Goal: Communication & Community: Answer question/provide support

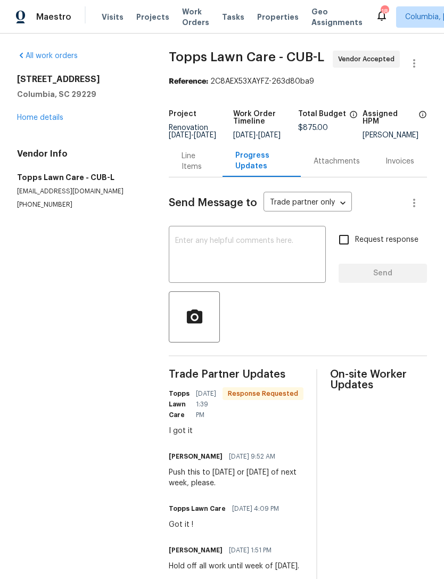
scroll to position [48, 0]
click at [57, 114] on link "Home details" at bounding box center [40, 117] width 46 height 7
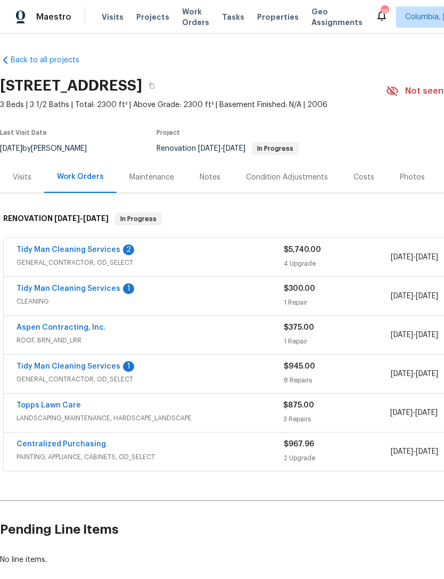
click at [42, 335] on span "ROOF, BRN_AND_LRR" at bounding box center [150, 340] width 267 height 11
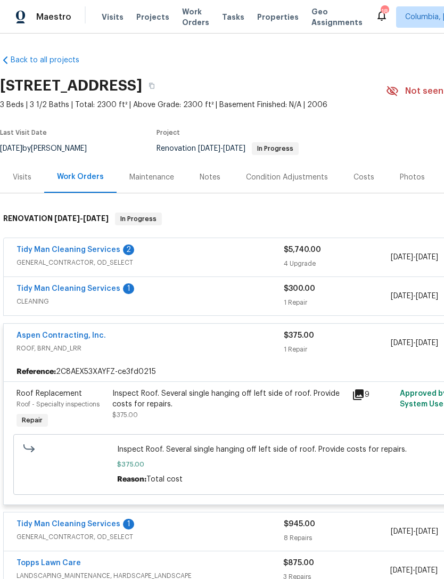
click at [36, 332] on link "Aspen Contracting, Inc." at bounding box center [61, 335] width 89 height 7
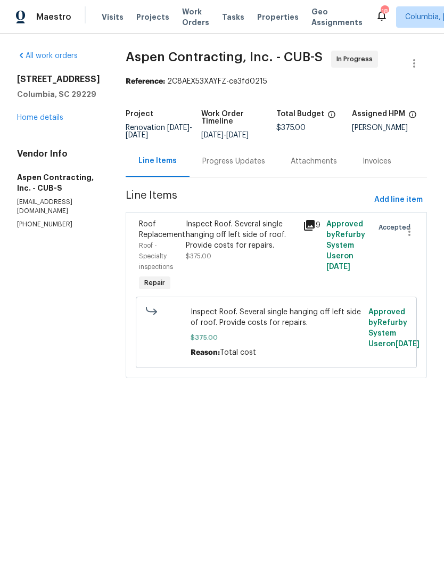
click at [233, 167] on div "Progress Updates" at bounding box center [233, 161] width 63 height 11
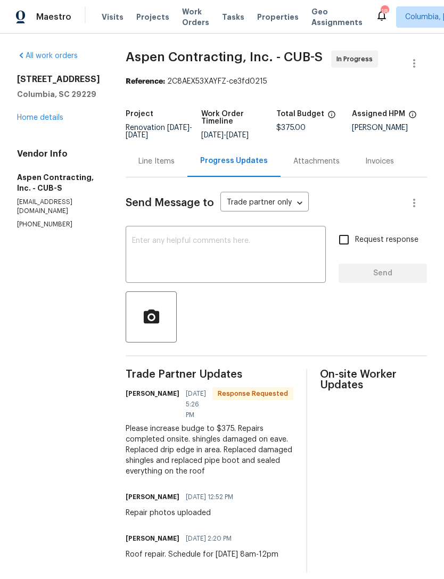
click at [239, 262] on textarea at bounding box center [225, 255] width 187 height 37
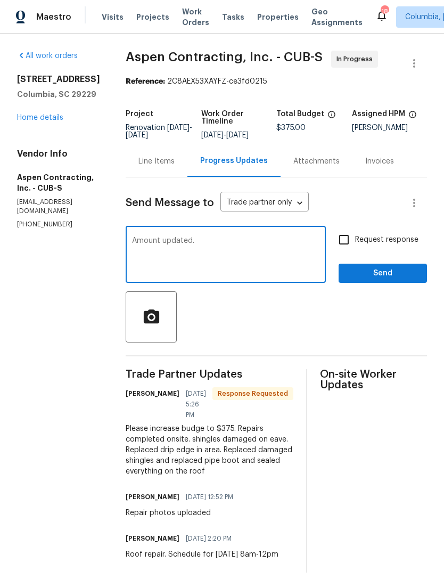
type textarea "Amount updated."
click at [376, 280] on span "Send" at bounding box center [382, 273] width 71 height 13
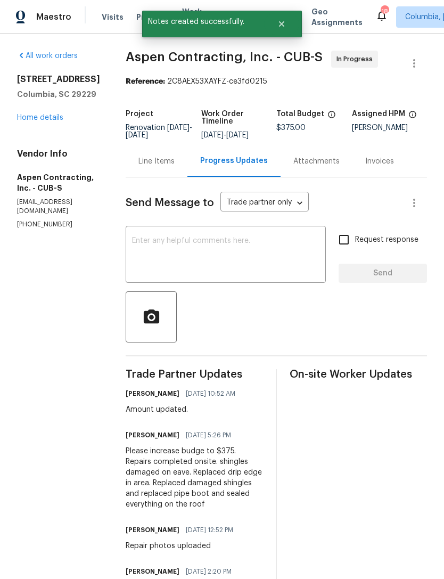
click at [26, 119] on link "Home details" at bounding box center [40, 117] width 46 height 7
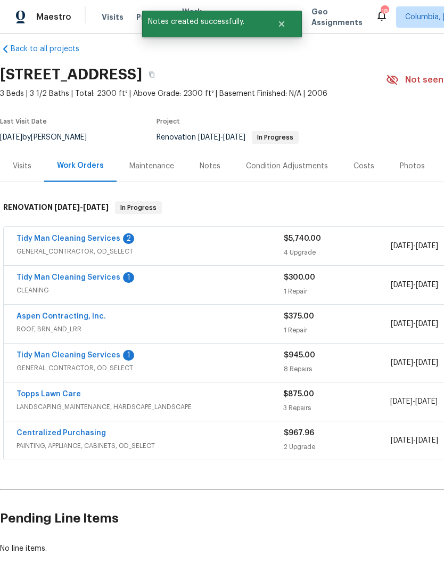
scroll to position [11, 0]
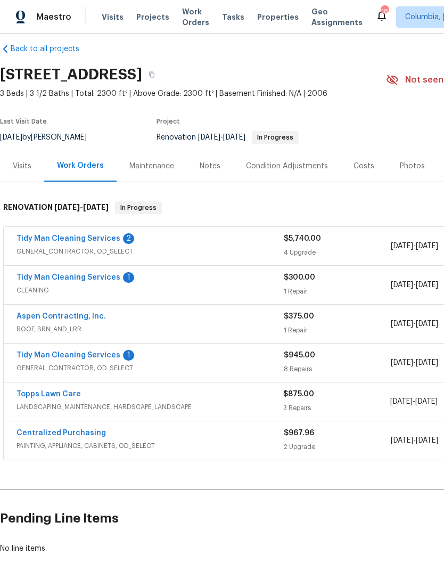
click at [43, 390] on link "Topps Lawn Care" at bounding box center [49, 393] width 64 height 7
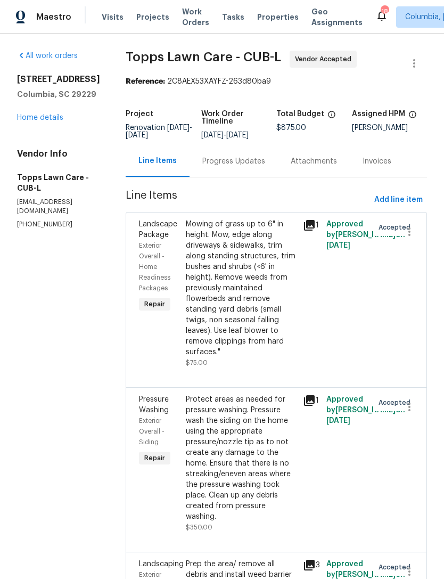
click at [209, 168] on div "Progress Updates" at bounding box center [234, 160] width 88 height 31
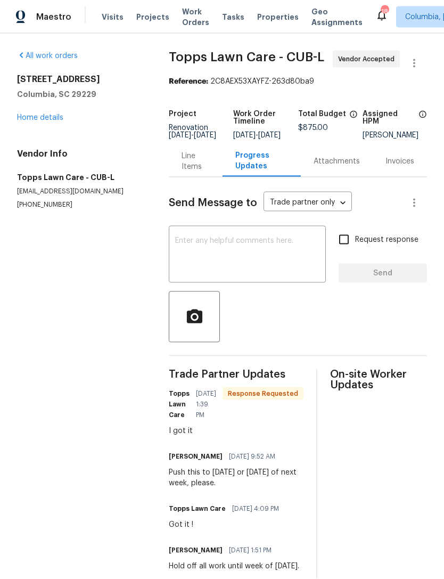
scroll to position [28, 0]
click at [240, 237] on textarea at bounding box center [247, 255] width 144 height 37
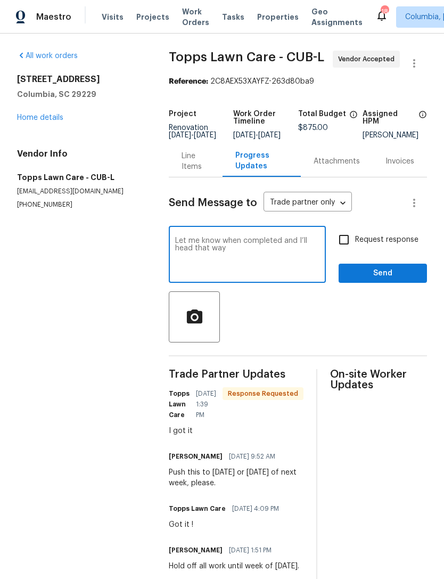
type textarea "Let me know when completed and I’ll head that way"
click at [369, 263] on button "Send" at bounding box center [383, 273] width 88 height 20
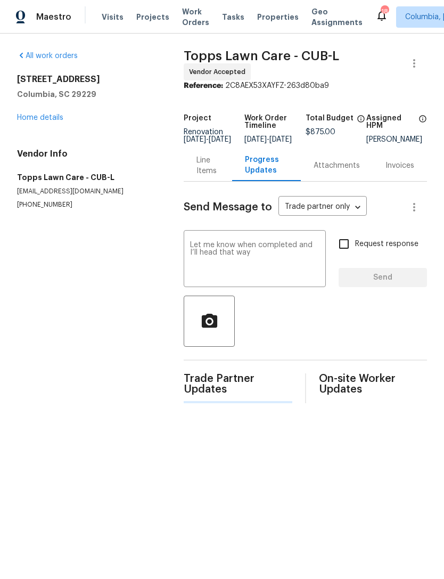
click at [369, 246] on span "Request response" at bounding box center [386, 243] width 63 height 11
click at [355, 246] on input "Request response" at bounding box center [344, 244] width 22 height 22
checkbox input "true"
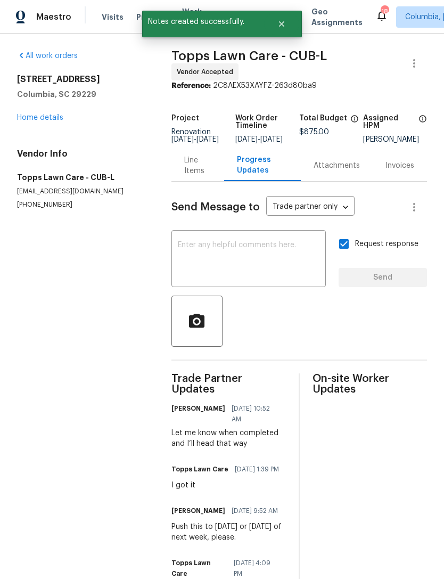
click at [26, 119] on link "Home details" at bounding box center [40, 117] width 46 height 7
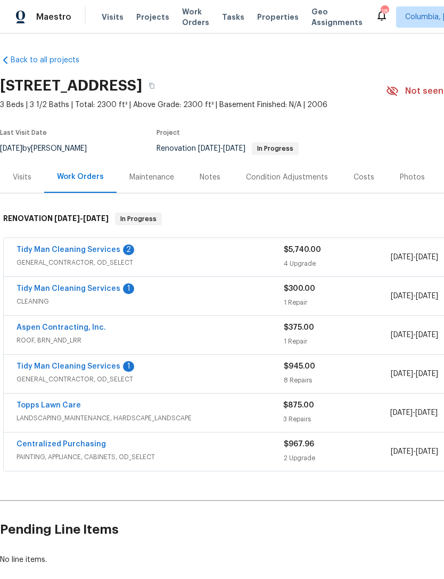
click at [85, 364] on link "Tidy Man Cleaning Services" at bounding box center [69, 366] width 104 height 7
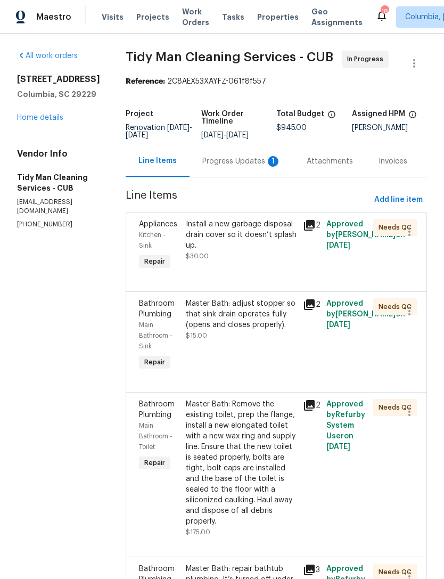
click at [225, 164] on div "Progress Updates 1" at bounding box center [241, 161] width 79 height 11
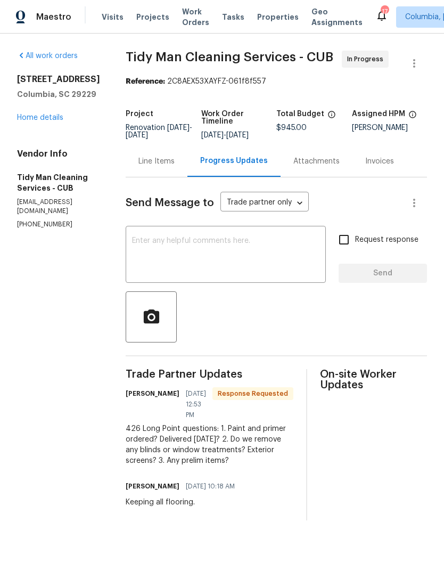
click at [42, 121] on link "Home details" at bounding box center [40, 117] width 46 height 7
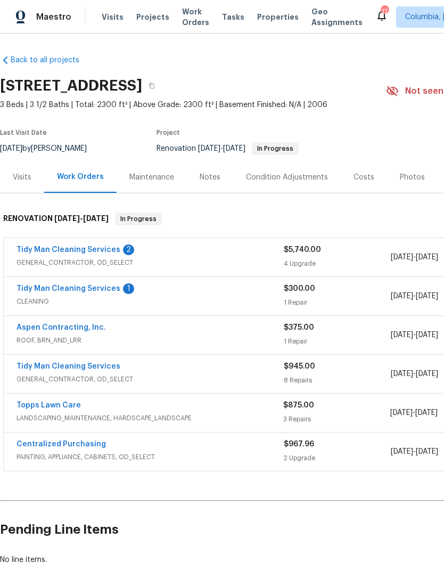
click at [77, 249] on link "Tidy Man Cleaning Services" at bounding box center [69, 249] width 104 height 7
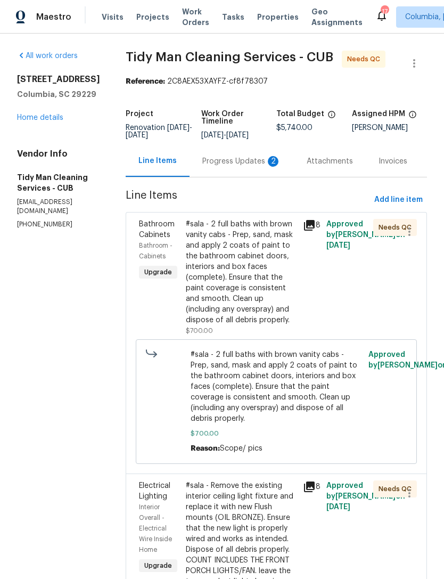
click at [200, 173] on div "Progress Updates 2" at bounding box center [242, 160] width 104 height 31
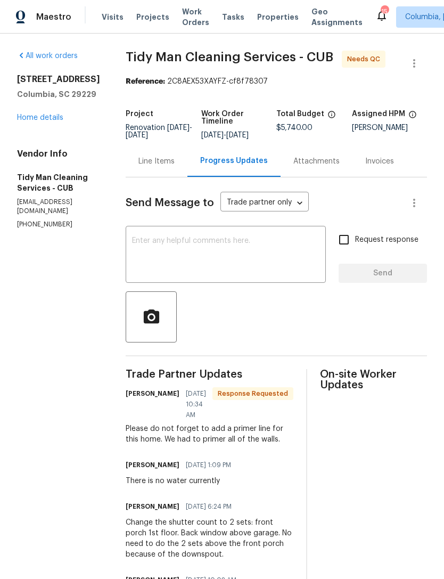
click at [52, 114] on link "Home details" at bounding box center [40, 117] width 46 height 7
